Goal: Task Accomplishment & Management: Manage account settings

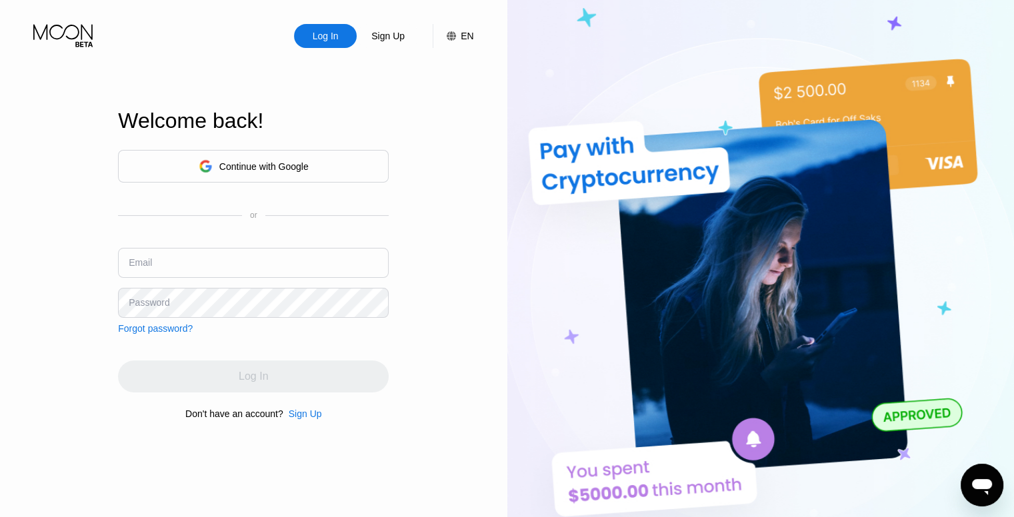
click at [171, 253] on input "text" at bounding box center [253, 263] width 271 height 30
